Goal: Check status: Check status

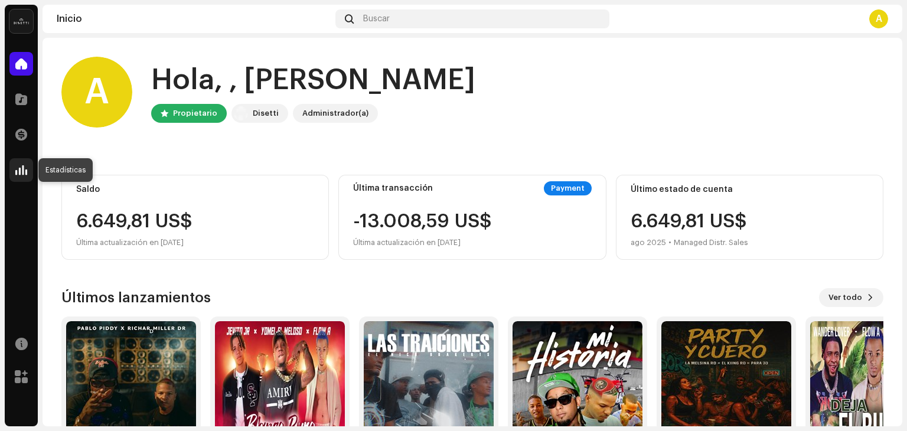
click at [29, 168] on div at bounding box center [21, 170] width 24 height 24
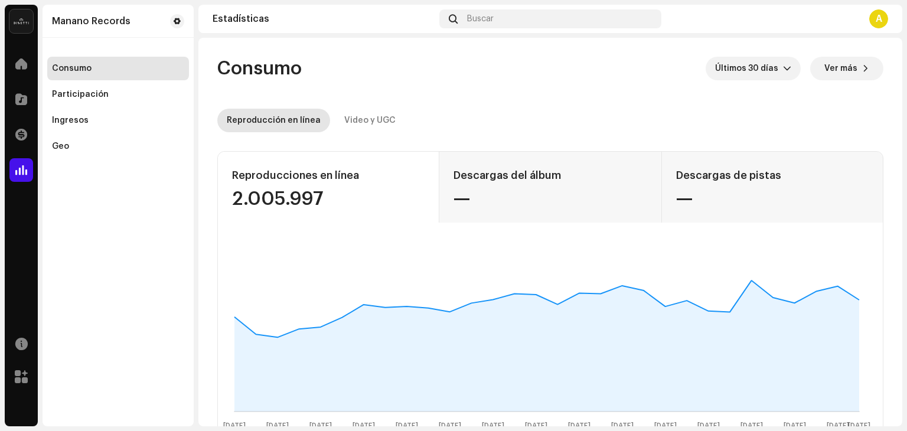
click at [12, 77] on div "Inicio" at bounding box center [21, 63] width 33 height 33
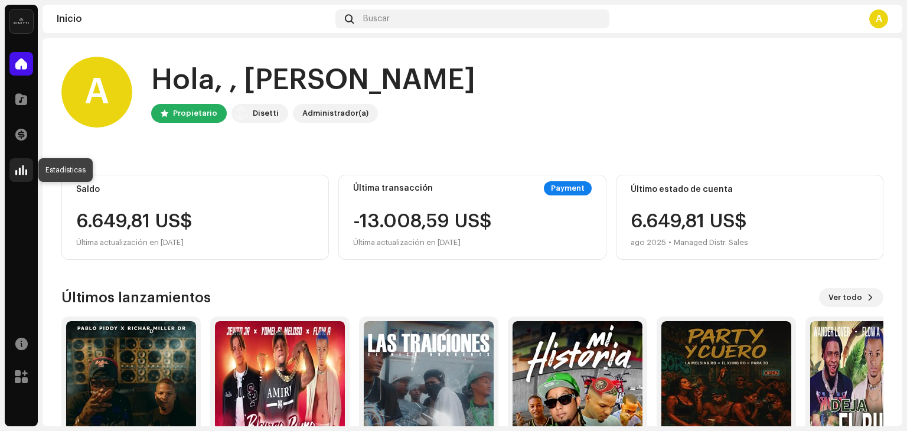
click at [19, 169] on span at bounding box center [21, 169] width 12 height 9
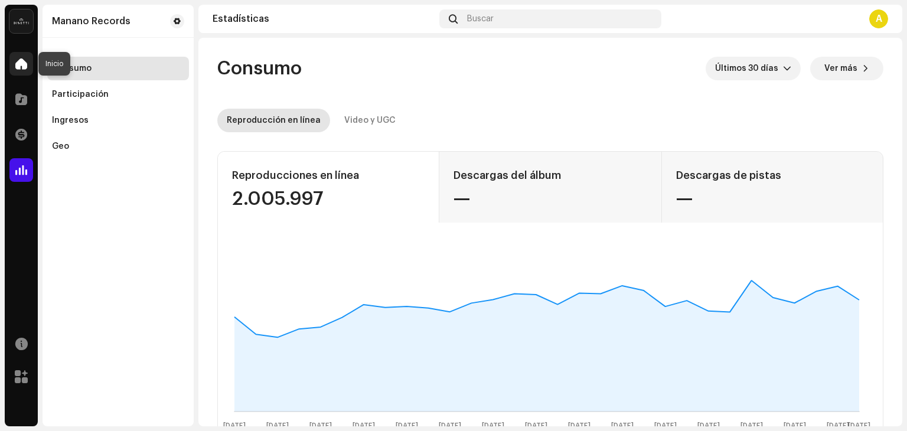
click at [28, 67] on div at bounding box center [21, 64] width 24 height 24
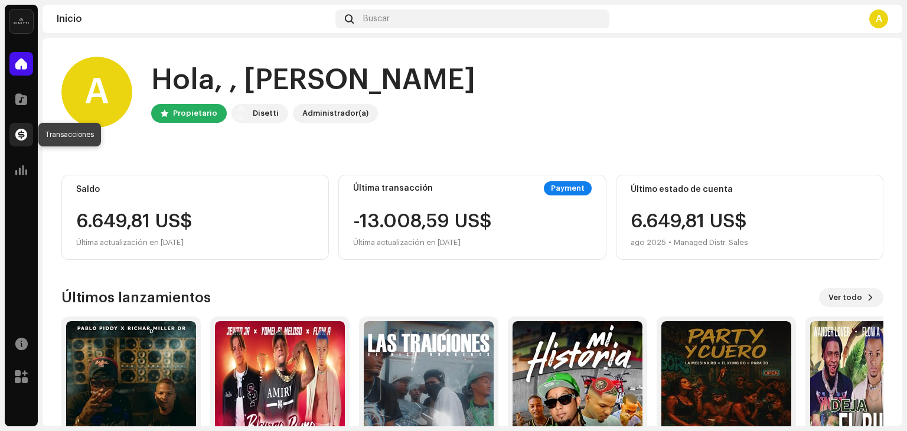
click at [16, 130] on span at bounding box center [21, 134] width 12 height 9
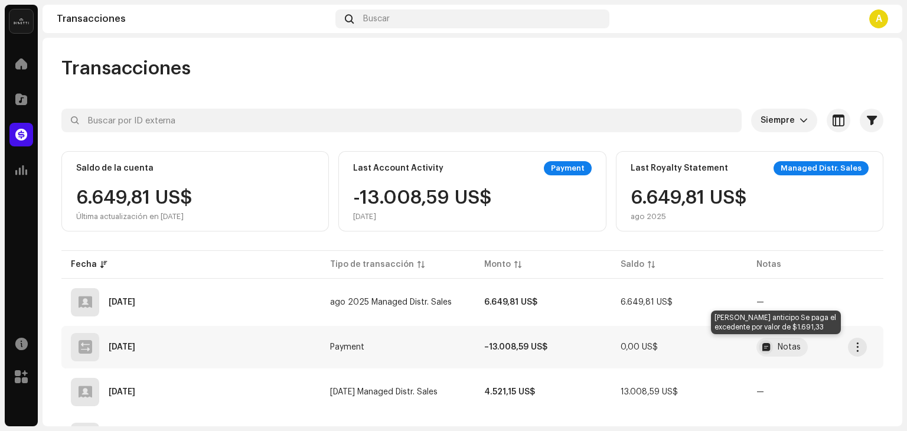
click at [779, 344] on div "Notas" at bounding box center [788, 347] width 23 height 8
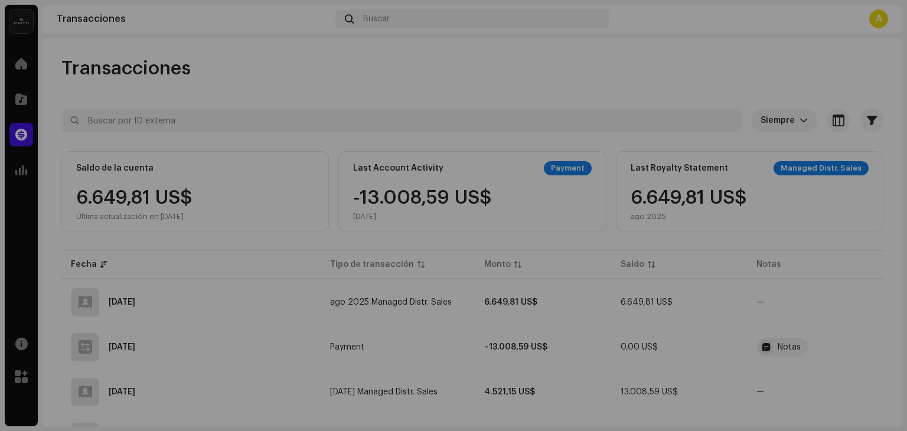
click at [568, 60] on div "Detalles de la transacción Tipo de transacción Payment Monto de ingreso – 13.00…" at bounding box center [453, 215] width 907 height 431
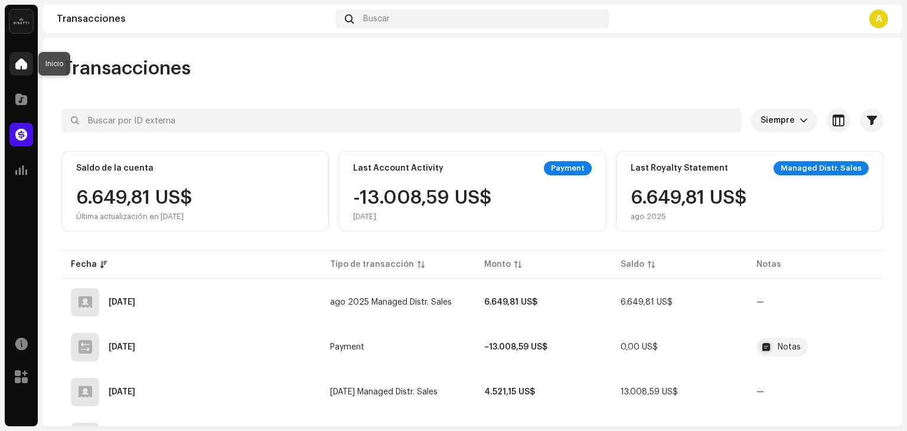
click at [29, 59] on div at bounding box center [21, 64] width 24 height 24
